Goal: Task Accomplishment & Management: Complete application form

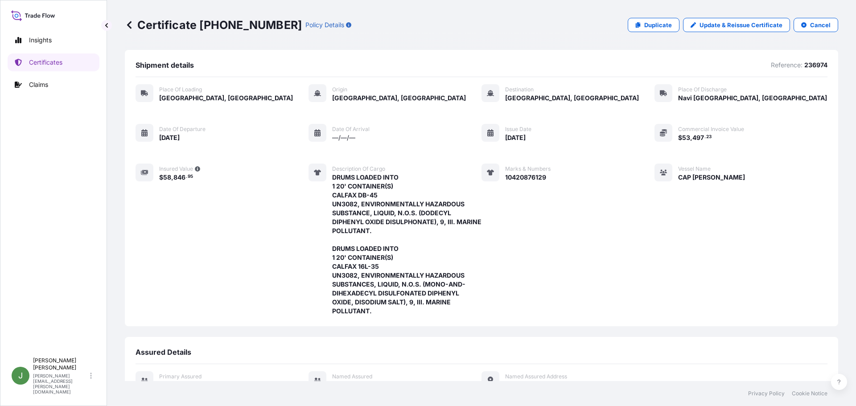
scroll to position [169, 0]
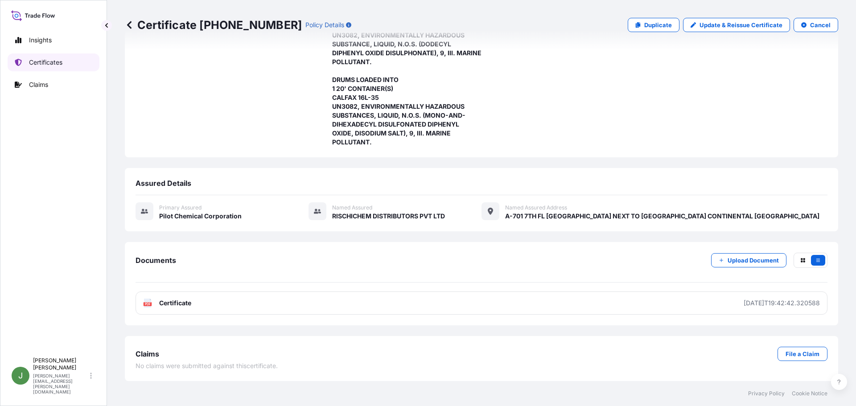
click at [41, 63] on p "Certificates" at bounding box center [45, 62] width 33 height 9
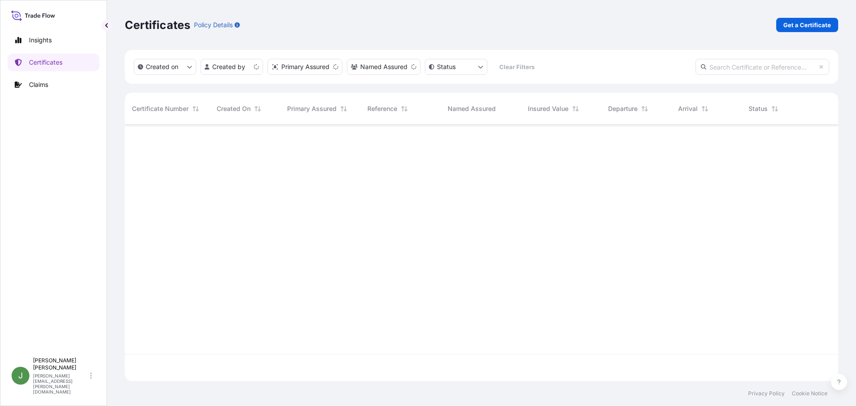
scroll to position [255, 707]
click at [815, 24] on p "Get a Certificate" at bounding box center [807, 25] width 48 height 9
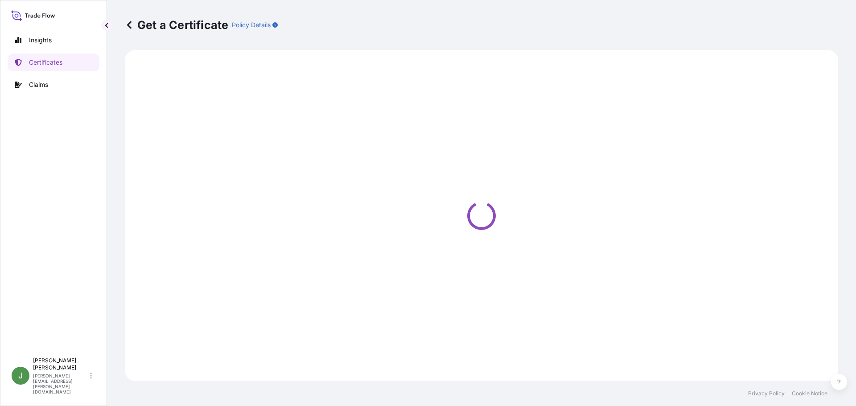
select select "Ocean Vessel"
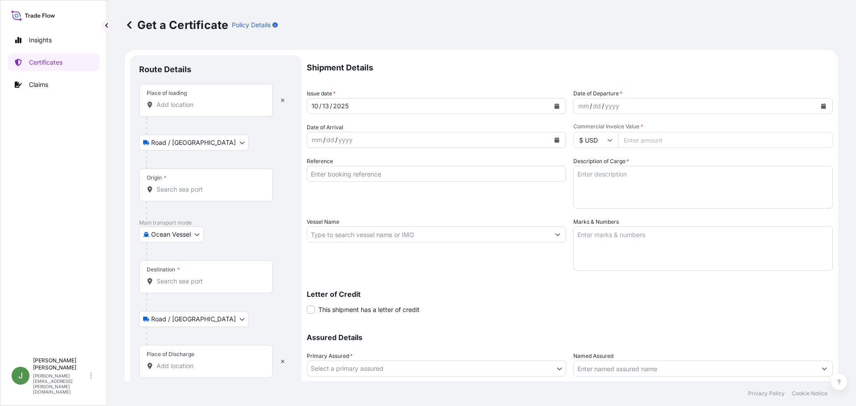
click at [821, 107] on icon "Calendar" at bounding box center [823, 105] width 5 height 5
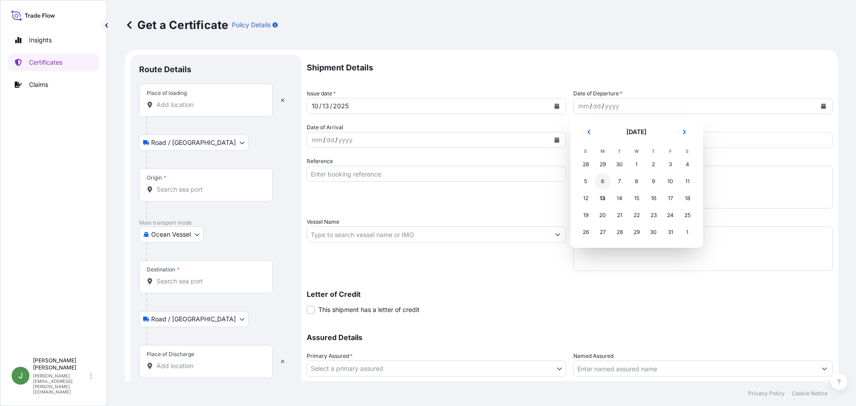
click at [608, 181] on div "6" at bounding box center [603, 181] width 16 height 16
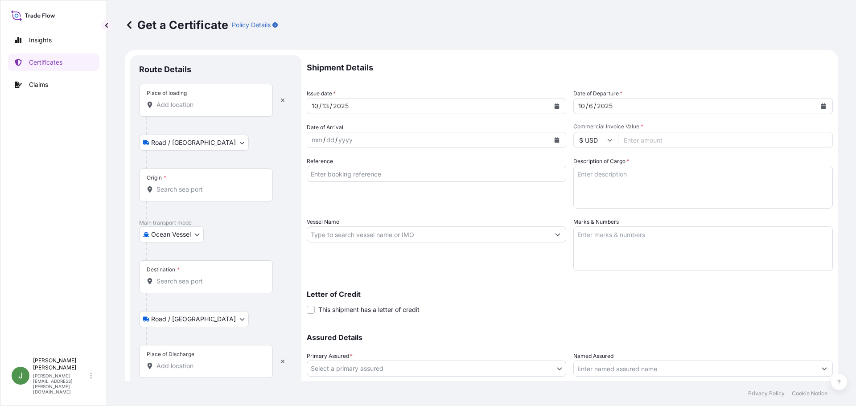
click at [648, 137] on input "Commercial Invoice Value *" at bounding box center [725, 140] width 215 height 16
paste input "49918.35"
type input "49918.35"
click at [645, 177] on textarea "Description of Cargo *" at bounding box center [703, 187] width 260 height 43
paste textarea "BULK UNPACKED LOADED INTO 1 20FT ISOTANK - DANGEROUS LIQUIDS CALFAX DB-45"
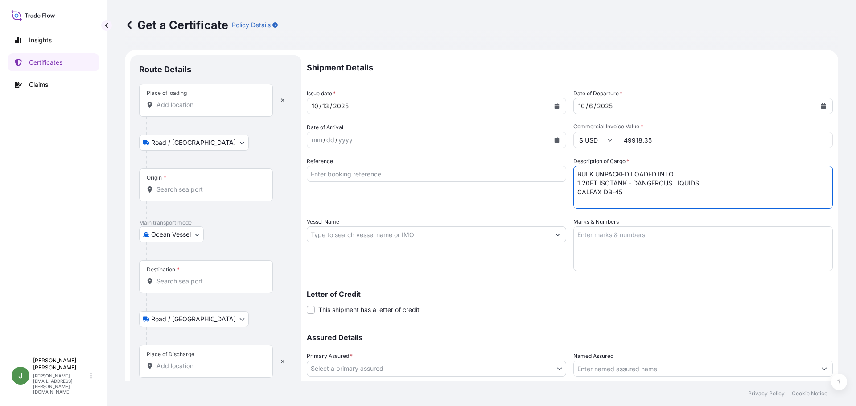
click at [627, 192] on textarea "BULK UNPACKED LOADED INTO 1 20FT ISOTANK - DANGEROUS LIQUIDS CALFAX DB-45" at bounding box center [703, 187] width 260 height 43
paste textarea "UN3082, ENVIRONMENTALLY HAZARDOUS SUBSTANCE, LIQUID, N.O.S. (DODECYL DIPHENYL O…"
type textarea "BULK UNPACKED LOADED INTO 1 20FT ISOTANK - DANGEROUS LIQUIDS CALFAX DB-45 UN308…"
click at [366, 135] on div "mm / dd / yyyy" at bounding box center [428, 140] width 243 height 16
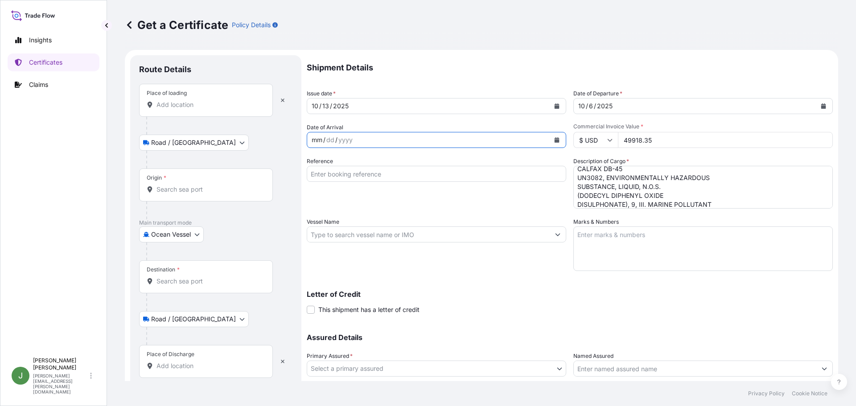
click at [358, 172] on input "Reference" at bounding box center [437, 174] width 260 height 16
paste input "237457"
type input "237457"
drag, startPoint x: 369, startPoint y: 233, endPoint x: 379, endPoint y: 237, distance: 11.3
click at [369, 233] on input "Vessel Name" at bounding box center [428, 235] width 243 height 16
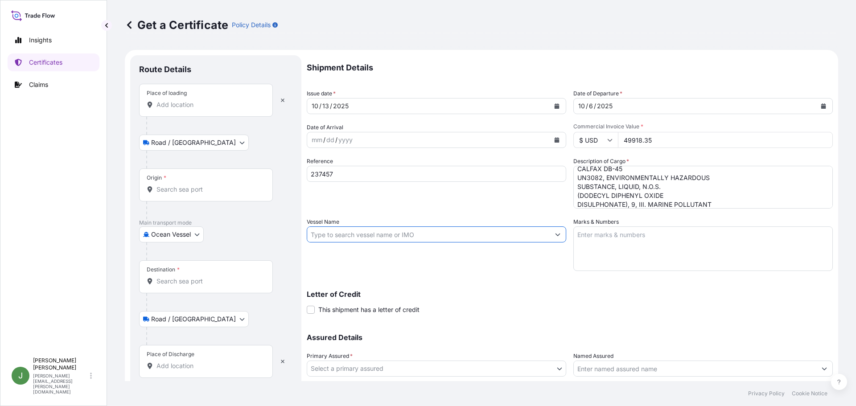
paste input "MAERSK SENTOSA"
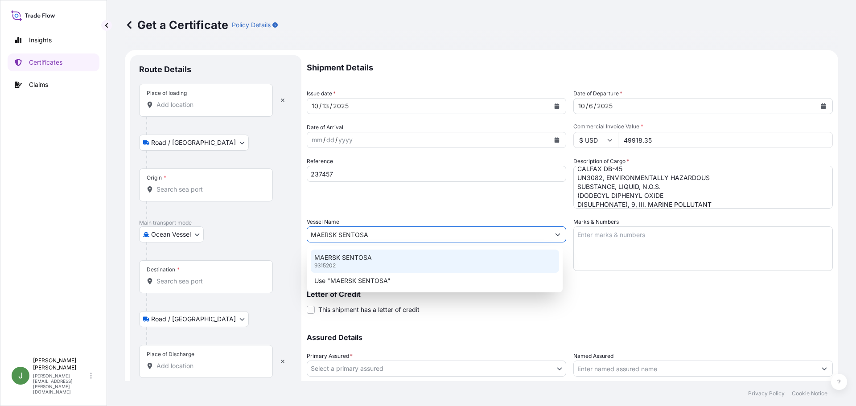
click at [371, 262] on p "MAERSK SENTOSA" at bounding box center [343, 257] width 58 height 9
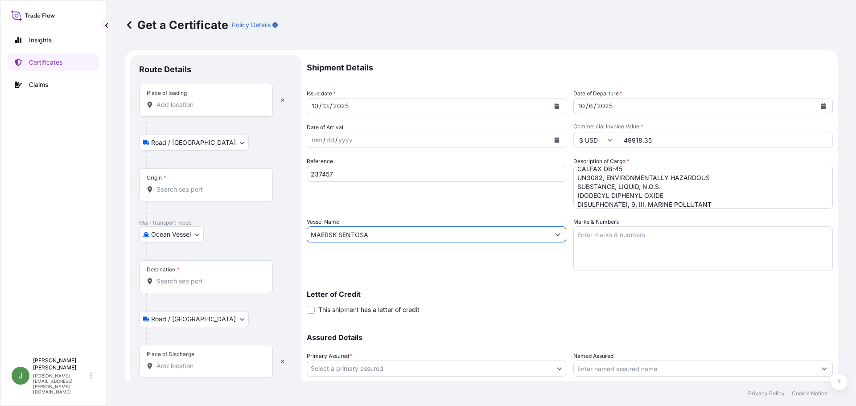
type input "MAERSK SENTOSA"
click at [626, 234] on textarea "Marks & Numbers" at bounding box center [703, 249] width 260 height 45
paste textarea "10420890964"
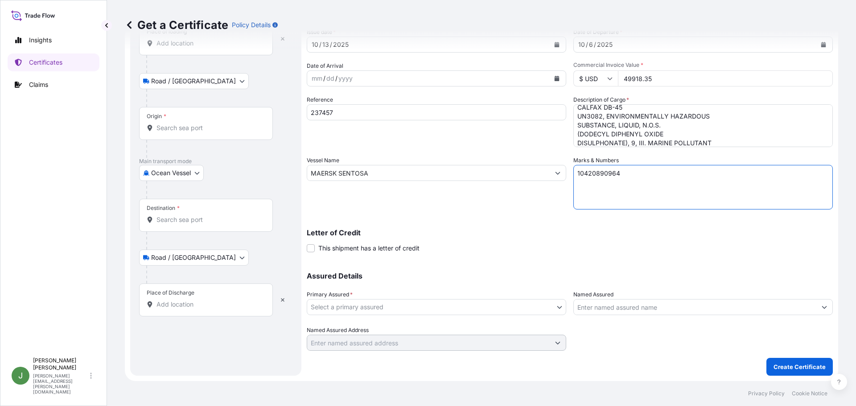
type textarea "10420890964"
click at [402, 305] on body "Insights Certificates Claims J [PERSON_NAME] [PERSON_NAME][EMAIL_ADDRESS][PERSO…" at bounding box center [428, 203] width 856 height 406
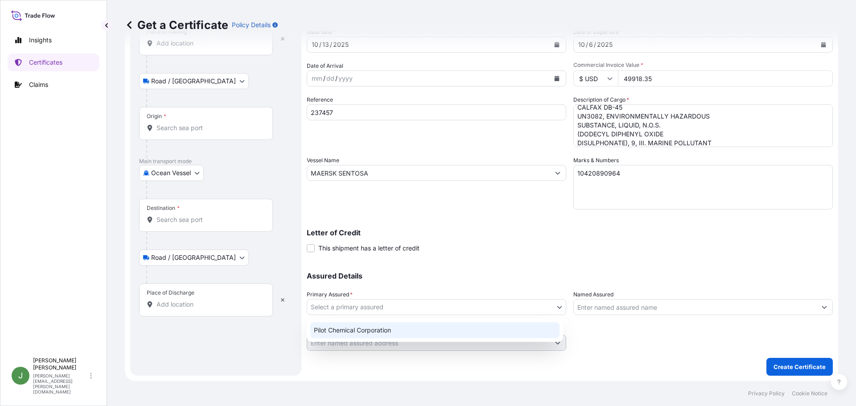
click at [347, 335] on div "Pilot Chemical Corporation" at bounding box center [434, 330] width 249 height 16
select select "31545"
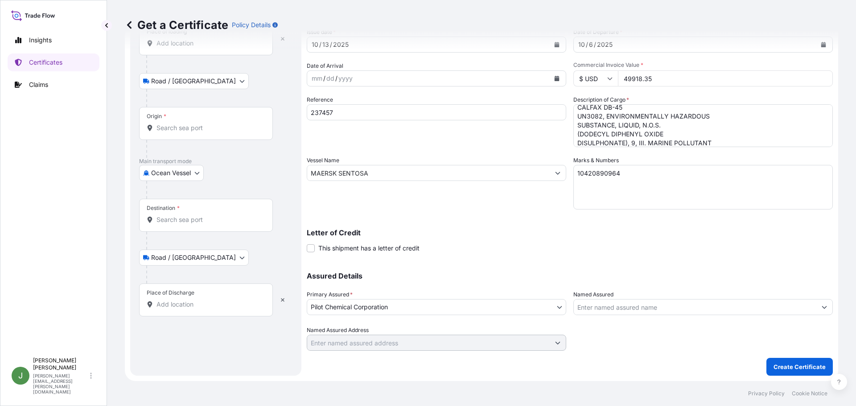
click at [639, 305] on input "Named Assured" at bounding box center [695, 307] width 243 height 16
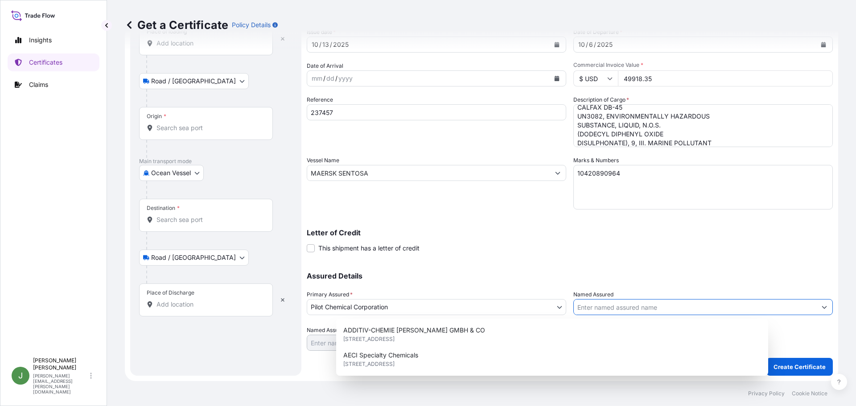
paste input "PIDILITE INDUSTRIES LIMITED"
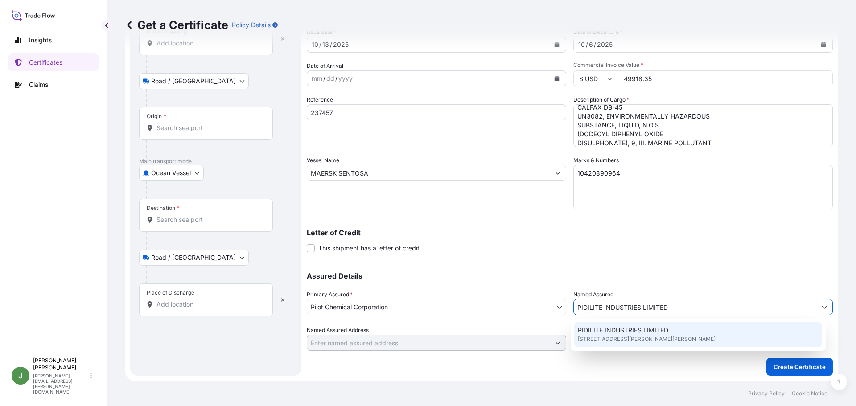
click at [648, 333] on span "PIDILITE INDUSTRIES LIMITED" at bounding box center [623, 330] width 91 height 9
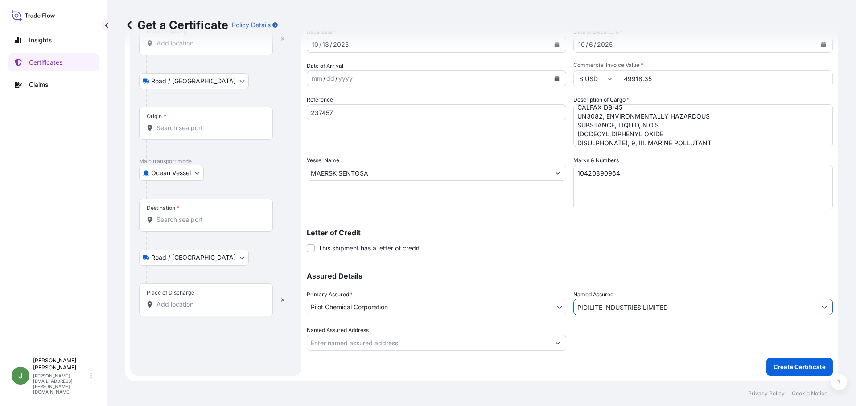
scroll to position [0, 0]
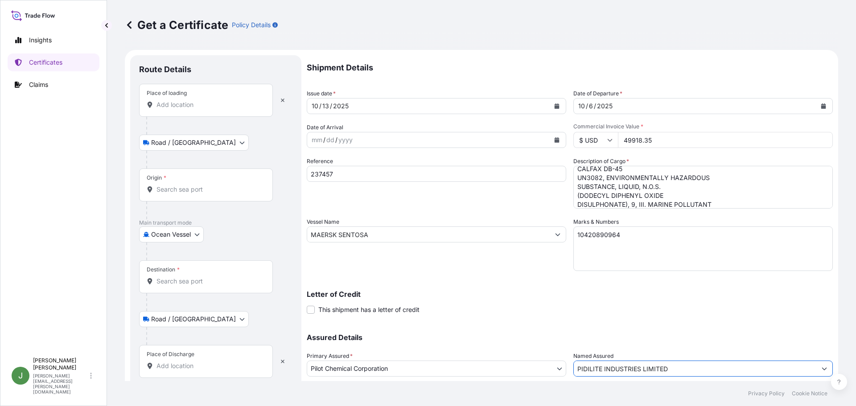
type input "PIDILITE INDUSTRIES LIMITED"
click at [190, 109] on div "Place of loading" at bounding box center [206, 100] width 134 height 33
click at [190, 109] on input "Place of loading" at bounding box center [209, 104] width 105 height 9
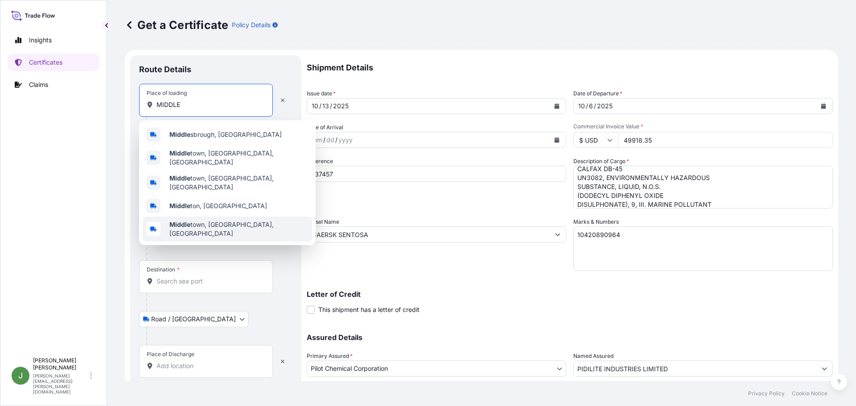
click at [190, 221] on b "Middle" at bounding box center [179, 225] width 21 height 8
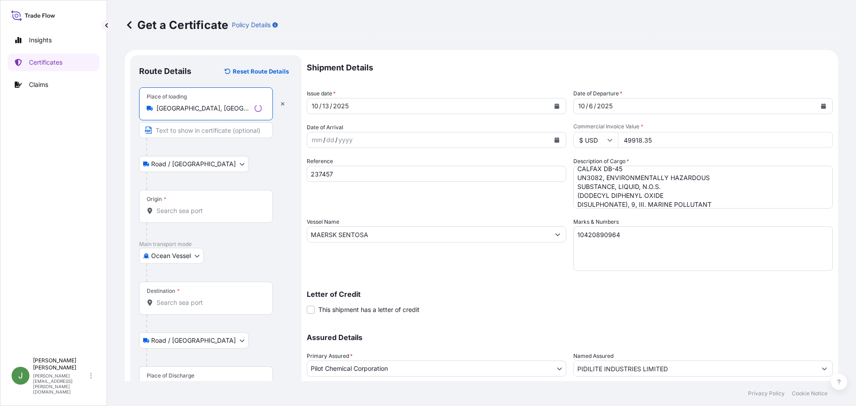
type input "[GEOGRAPHIC_DATA], [GEOGRAPHIC_DATA], [GEOGRAPHIC_DATA]"
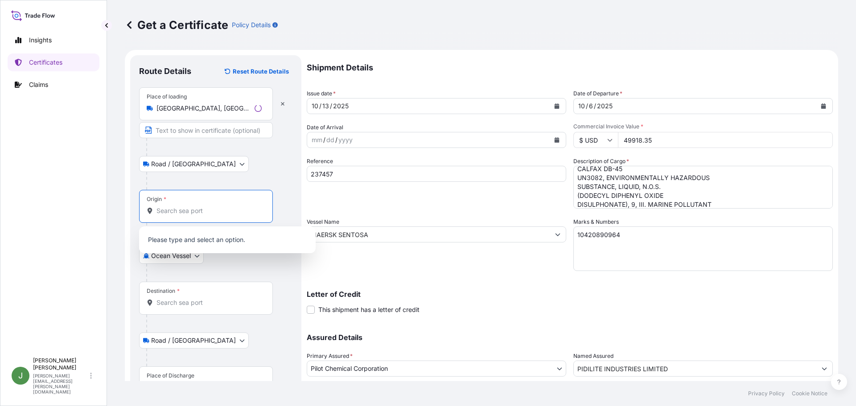
click at [173, 210] on input "Origin *" at bounding box center [209, 210] width 105 height 9
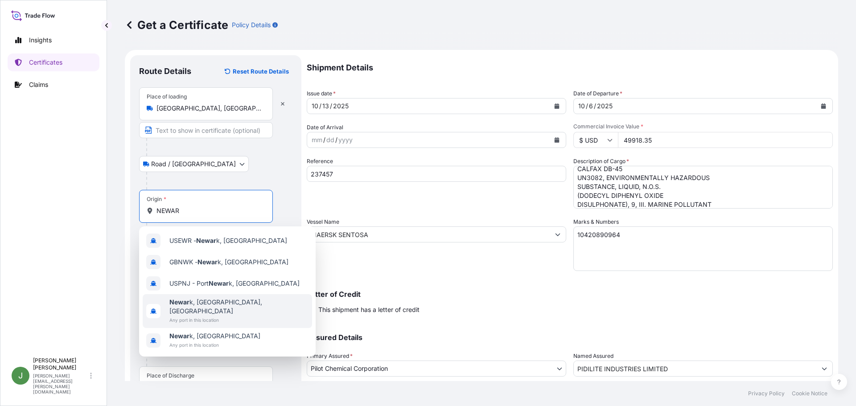
click at [207, 305] on span "[GEOGRAPHIC_DATA], [GEOGRAPHIC_DATA], [GEOGRAPHIC_DATA]" at bounding box center [238, 307] width 139 height 18
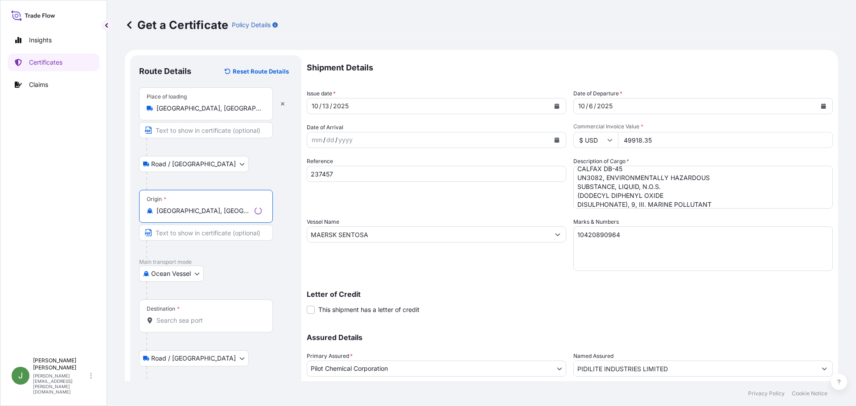
scroll to position [62, 0]
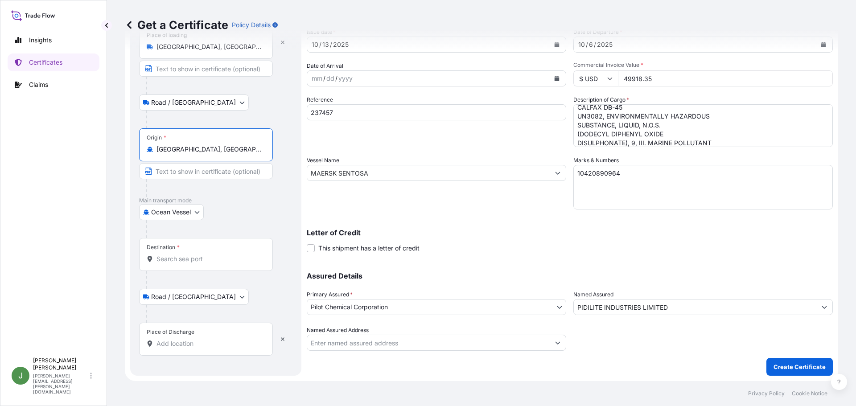
type input "[GEOGRAPHIC_DATA], [GEOGRAPHIC_DATA], [GEOGRAPHIC_DATA]"
drag, startPoint x: 176, startPoint y: 259, endPoint x: 223, endPoint y: 261, distance: 47.3
click at [176, 259] on input "Destination *" at bounding box center [209, 259] width 105 height 9
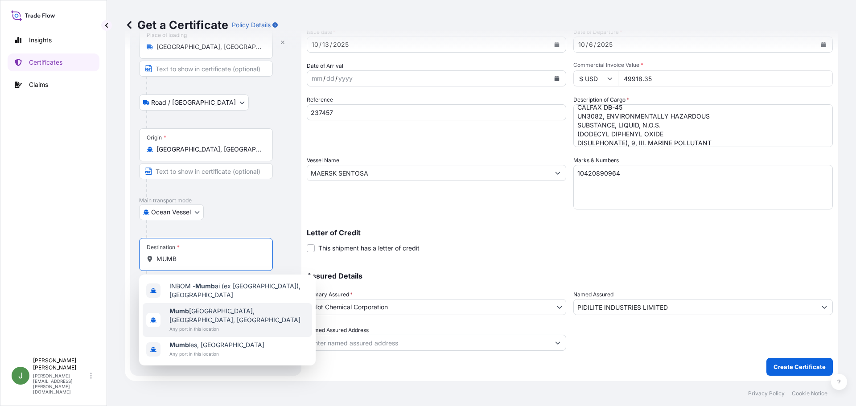
click at [199, 325] on span "Any port in this location" at bounding box center [238, 329] width 139 height 9
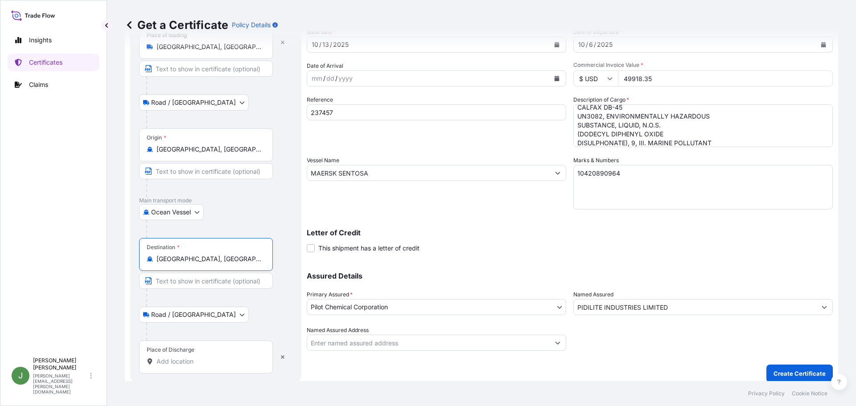
type input "[GEOGRAPHIC_DATA], [GEOGRAPHIC_DATA], [GEOGRAPHIC_DATA]"
click at [165, 362] on input "Place of Discharge" at bounding box center [209, 361] width 105 height 9
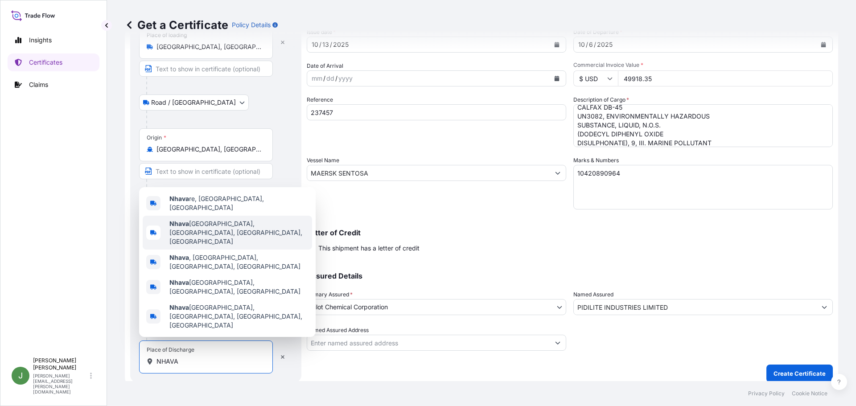
click at [223, 246] on span "[GEOGRAPHIC_DATA], [GEOGRAPHIC_DATA], [GEOGRAPHIC_DATA], [GEOGRAPHIC_DATA]" at bounding box center [238, 232] width 139 height 27
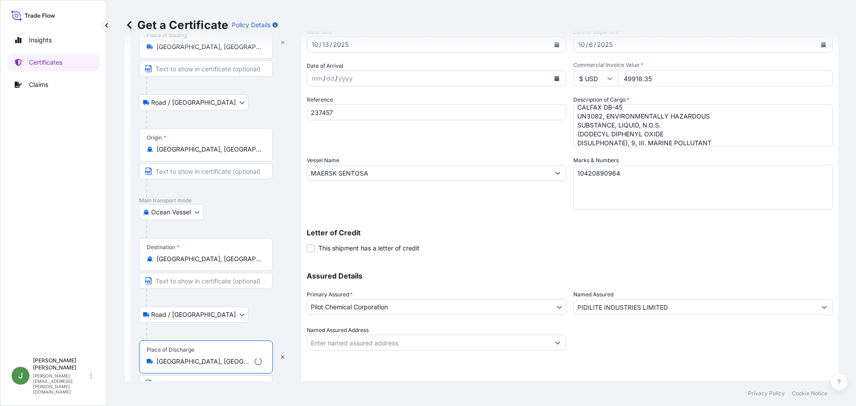
type input "[GEOGRAPHIC_DATA], [GEOGRAPHIC_DATA], [GEOGRAPHIC_DATA], [GEOGRAPHIC_DATA]"
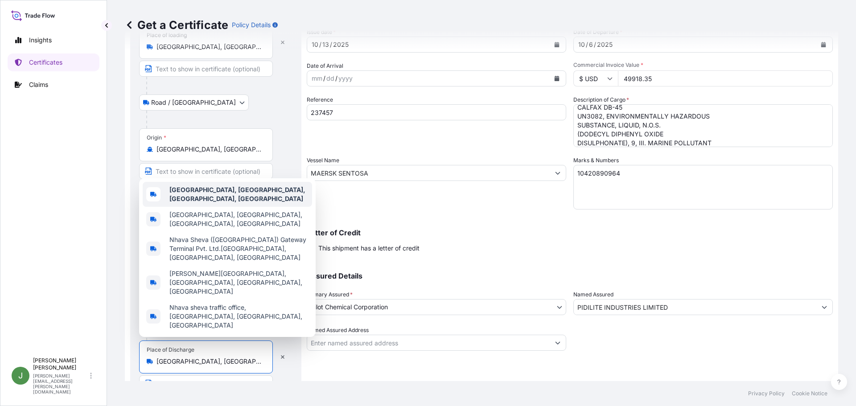
click at [230, 203] on span "[GEOGRAPHIC_DATA], [GEOGRAPHIC_DATA], [GEOGRAPHIC_DATA], [GEOGRAPHIC_DATA]" at bounding box center [238, 194] width 139 height 18
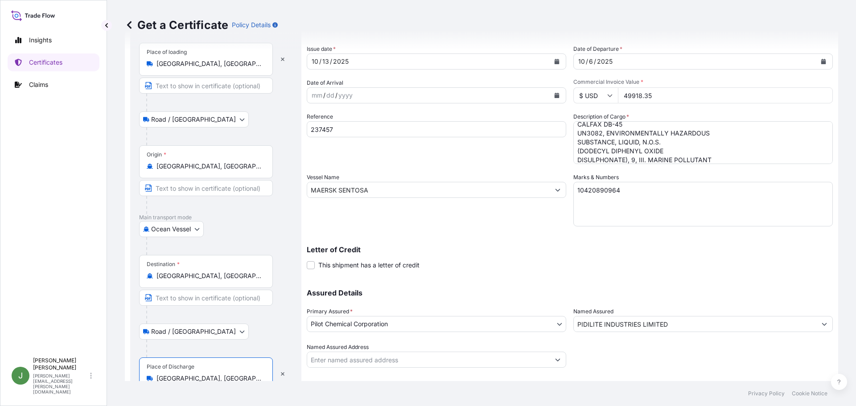
scroll to position [86, 0]
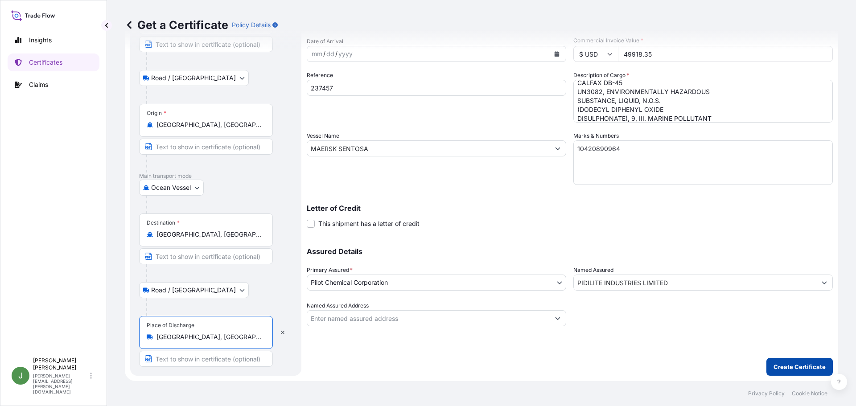
click at [806, 368] on p "Create Certificate" at bounding box center [800, 367] width 52 height 9
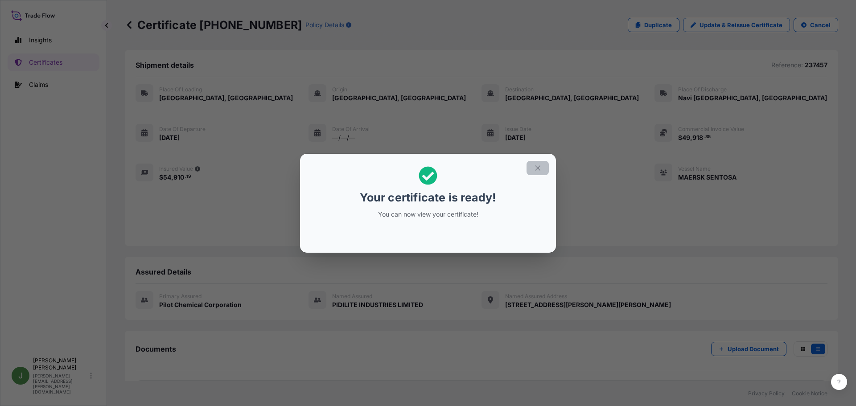
click at [538, 167] on icon "button" at bounding box center [538, 168] width 8 height 8
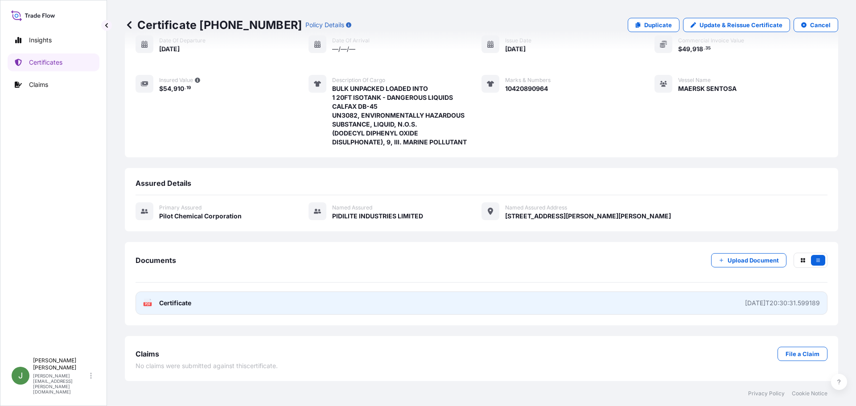
click at [548, 298] on link "PDF Certificate [DATE]T20:30:31.599189" at bounding box center [482, 303] width 692 height 23
